Goal: Task Accomplishment & Management: Complete application form

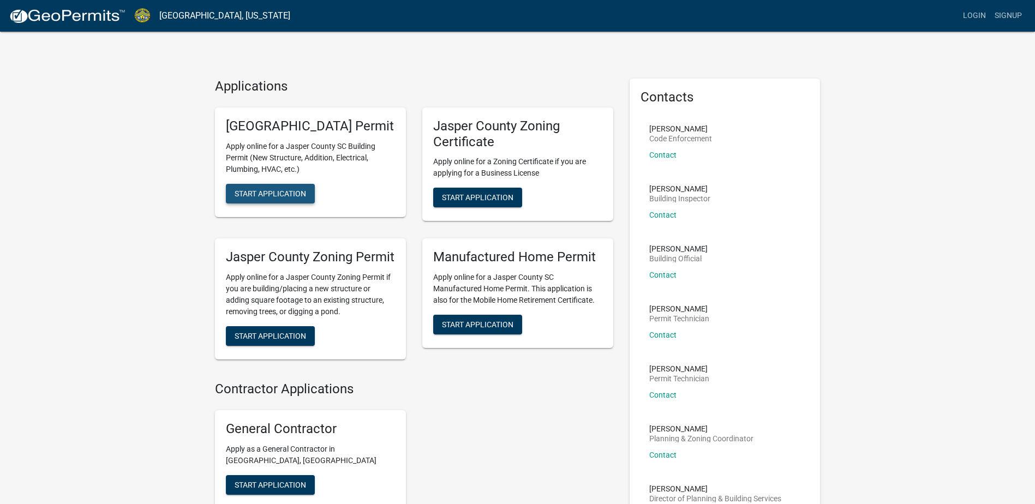
click at [275, 201] on button "Start Application" at bounding box center [270, 194] width 89 height 20
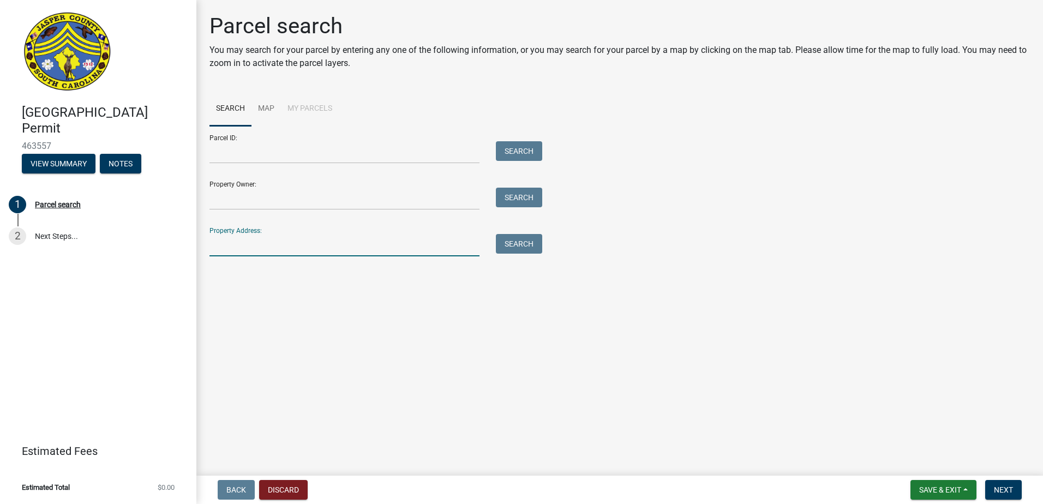
click at [256, 242] on input "Property Address:" at bounding box center [344, 245] width 270 height 22
type input "[STREET_ADDRESS]"
click at [519, 243] on button "Search" at bounding box center [519, 244] width 46 height 20
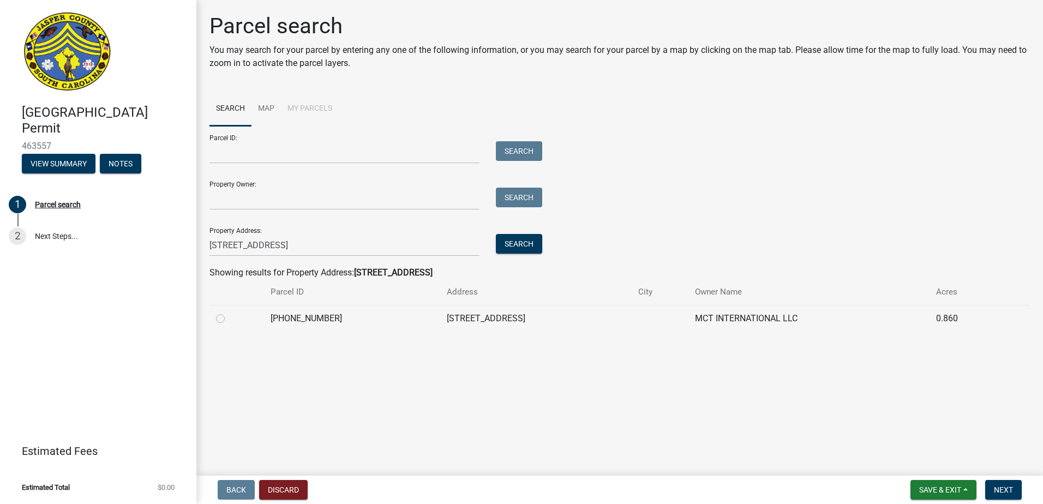
click at [229, 312] on label at bounding box center [229, 312] width 0 height 0
click at [229, 318] on input "radio" at bounding box center [232, 315] width 7 height 7
radio input "true"
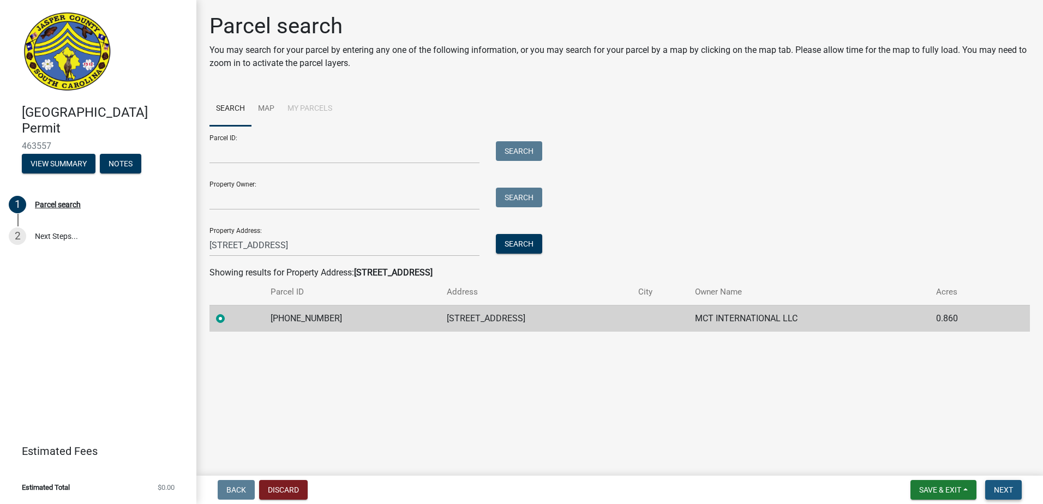
click at [1006, 487] on span "Next" at bounding box center [1003, 489] width 19 height 9
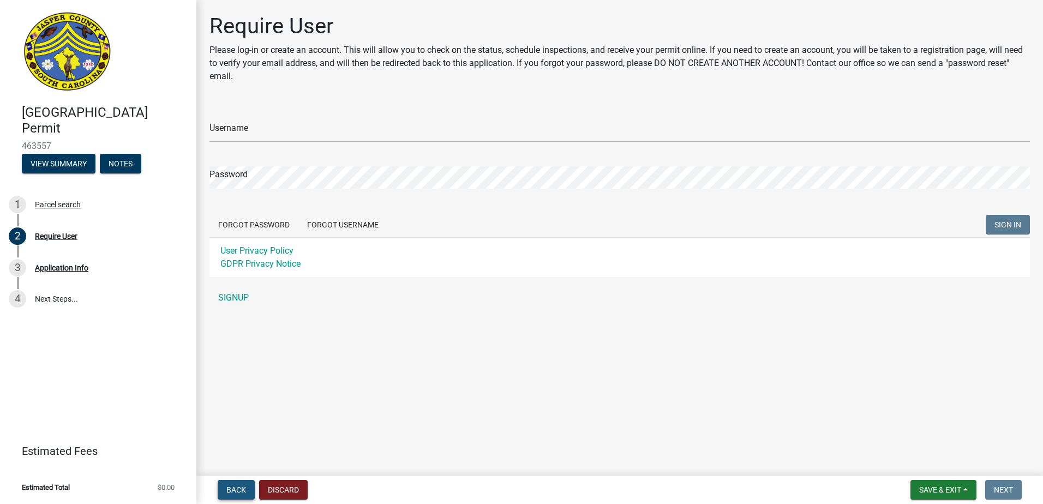
click at [231, 482] on button "Back" at bounding box center [236, 490] width 37 height 20
